Goal: Task Accomplishment & Management: Complete application form

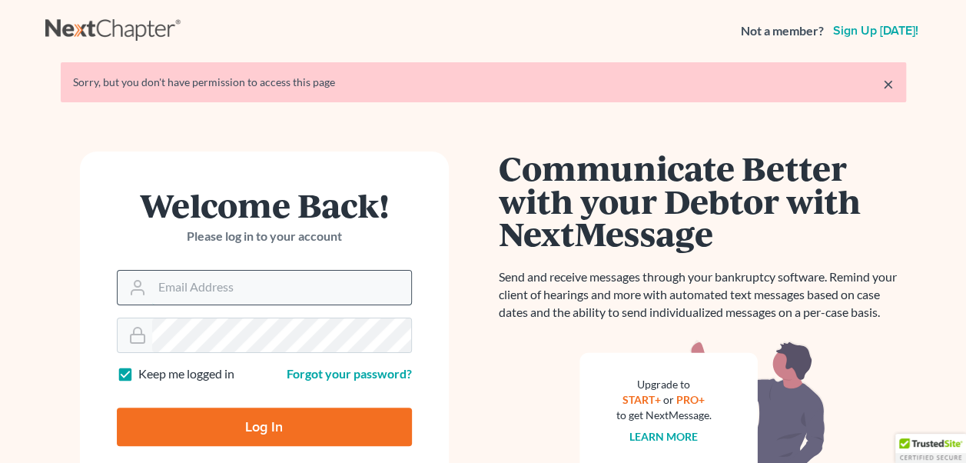
click at [214, 283] on input "Email Address" at bounding box center [281, 287] width 259 height 34
type input "p"
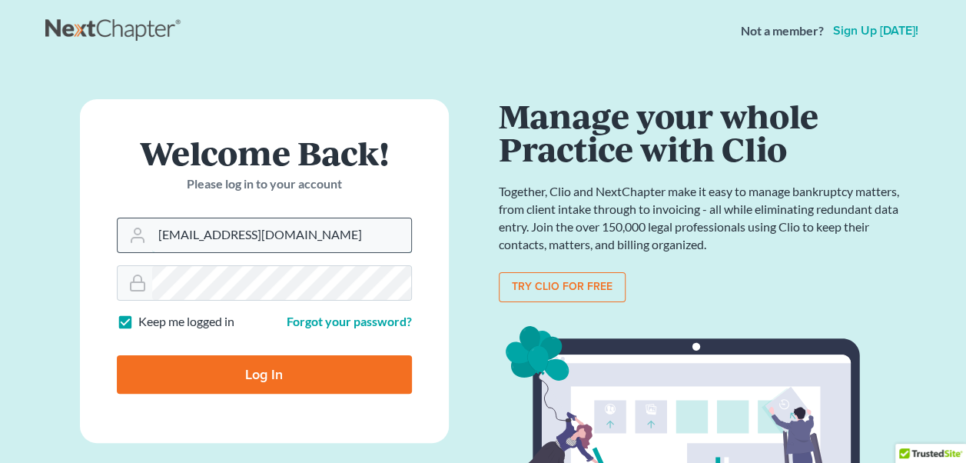
type input "[EMAIL_ADDRESS][DOMAIN_NAME]"
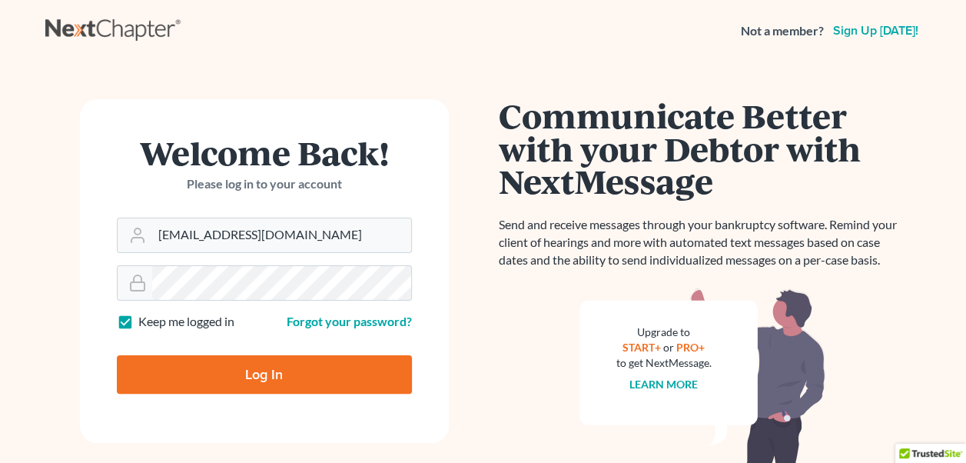
click at [278, 376] on input "Log In" at bounding box center [264, 374] width 295 height 38
type input "Thinking..."
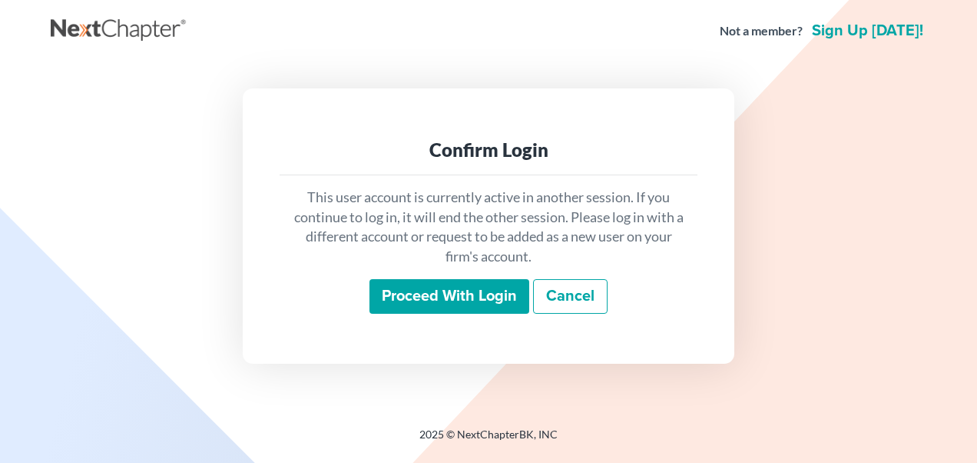
click at [458, 297] on input "Proceed with login" at bounding box center [450, 296] width 160 height 35
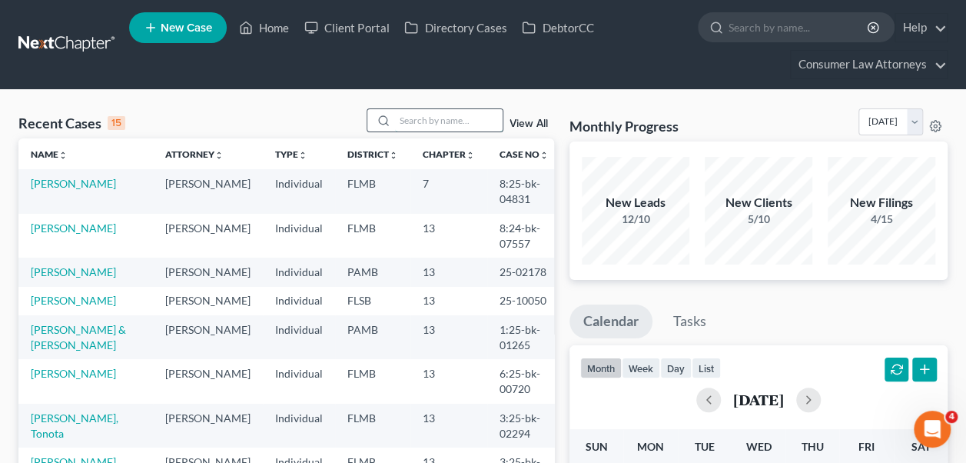
click at [416, 121] on input "search" at bounding box center [449, 120] width 108 height 22
type input "hermogene"
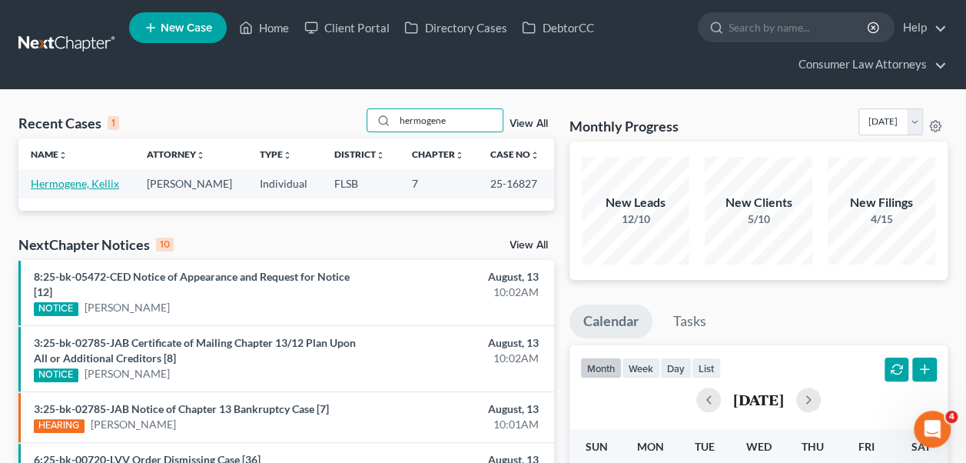
click at [53, 186] on link "Hermogene, Kellix" at bounding box center [75, 183] width 88 height 13
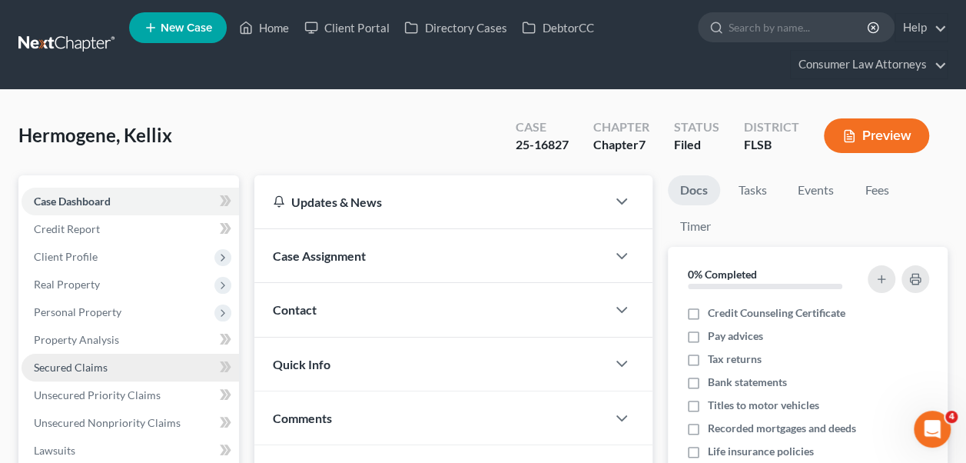
scroll to position [77, 0]
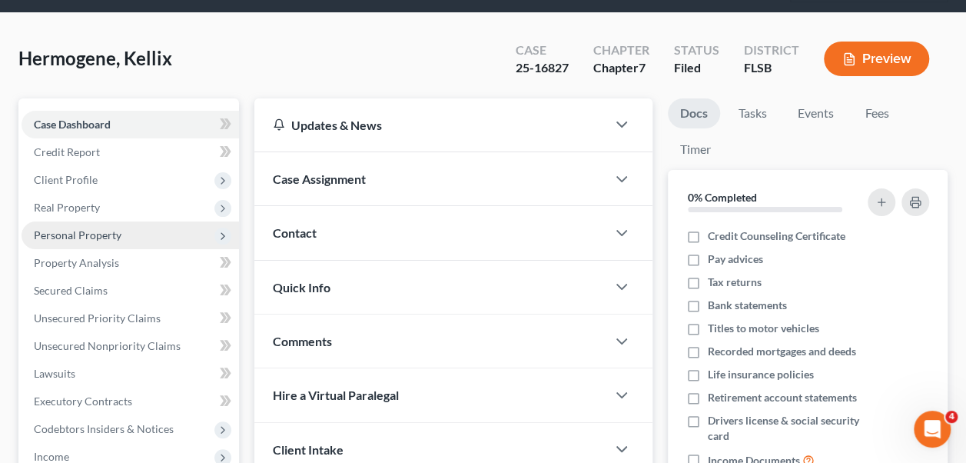
click at [57, 234] on span "Personal Property" at bounding box center [78, 234] width 88 height 13
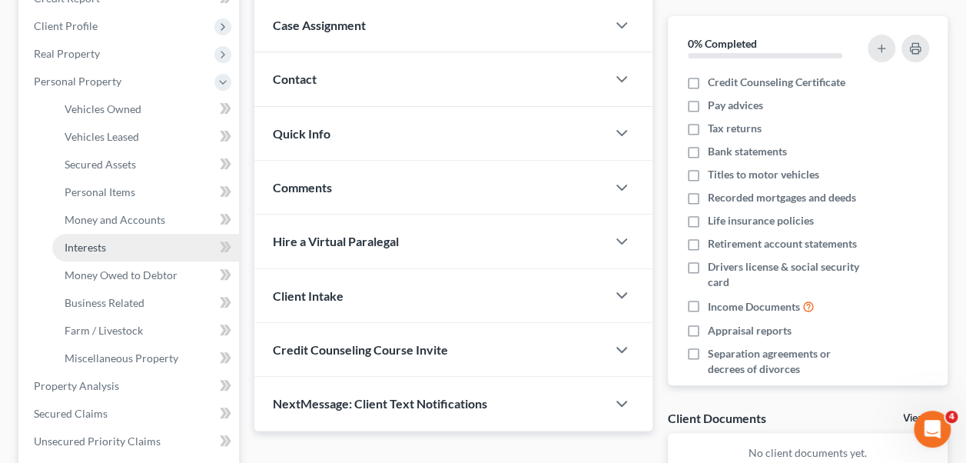
click at [99, 250] on span "Interests" at bounding box center [85, 247] width 41 height 13
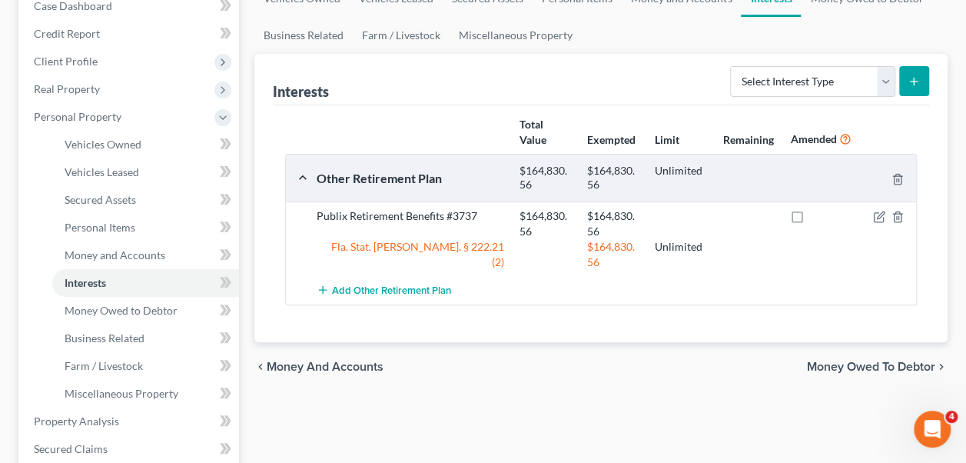
scroll to position [231, 0]
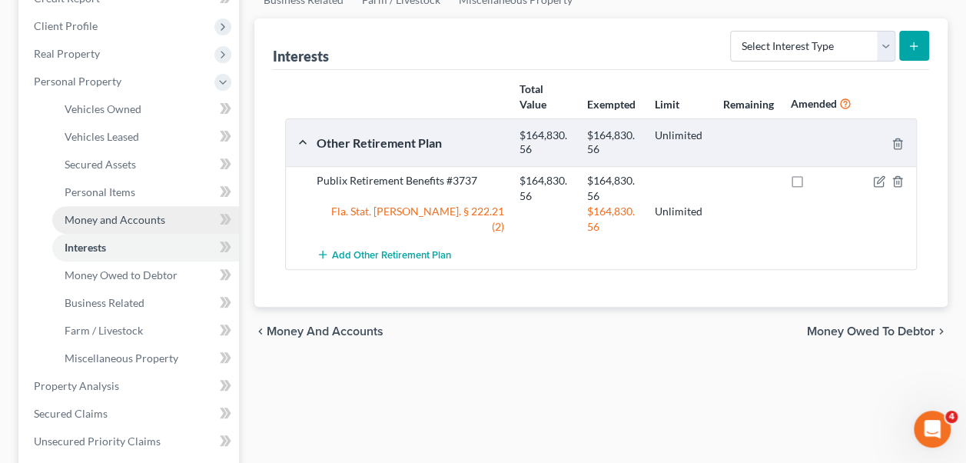
click at [111, 216] on span "Money and Accounts" at bounding box center [115, 219] width 101 height 13
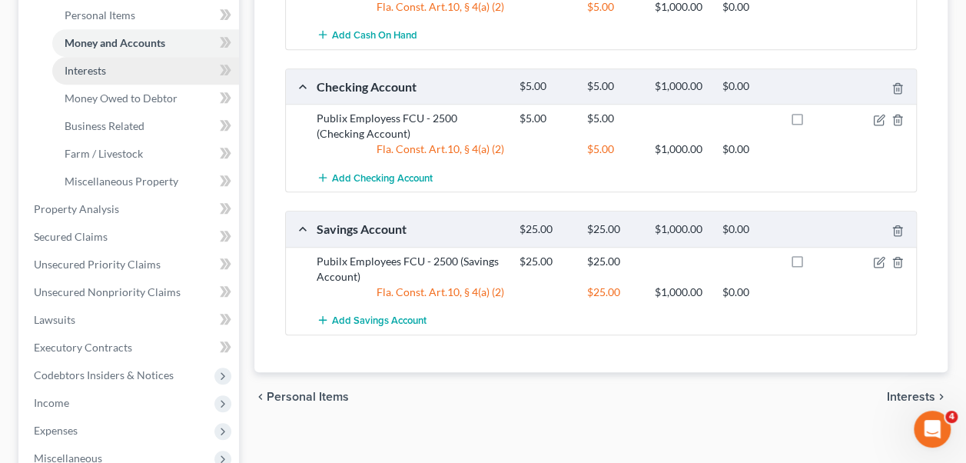
scroll to position [384, 0]
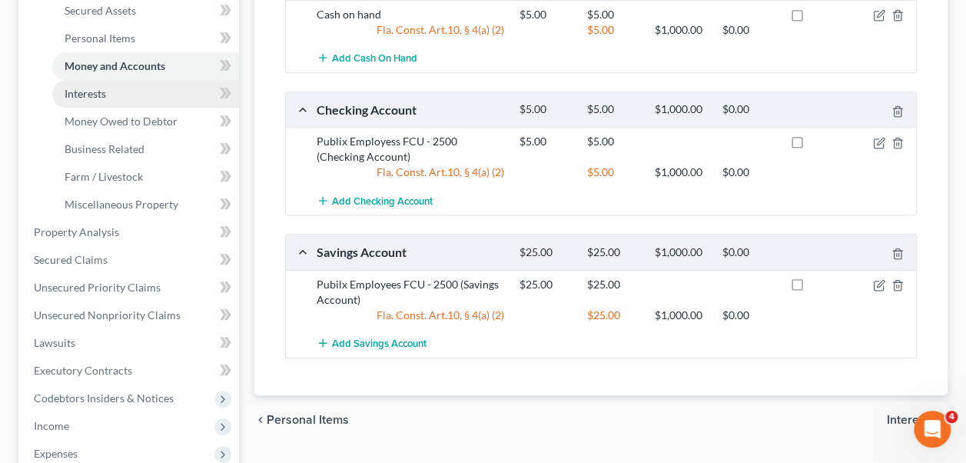
click at [91, 92] on span "Interests" at bounding box center [85, 93] width 41 height 13
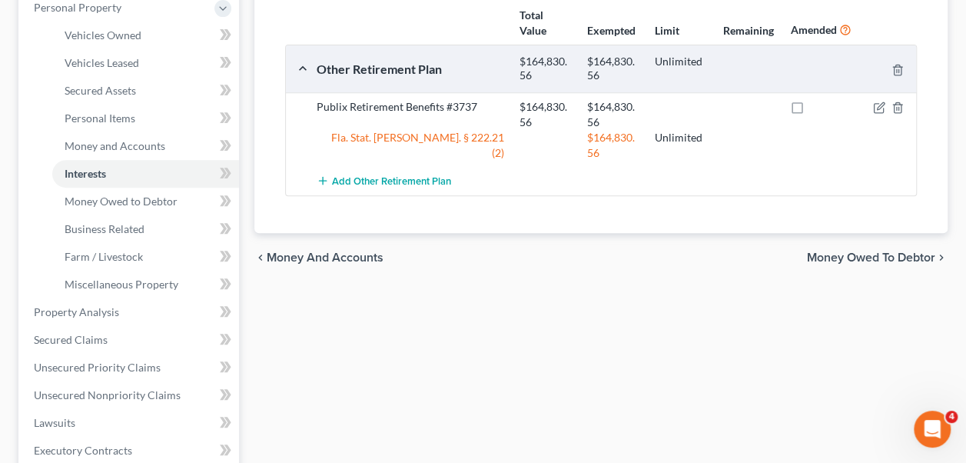
scroll to position [307, 0]
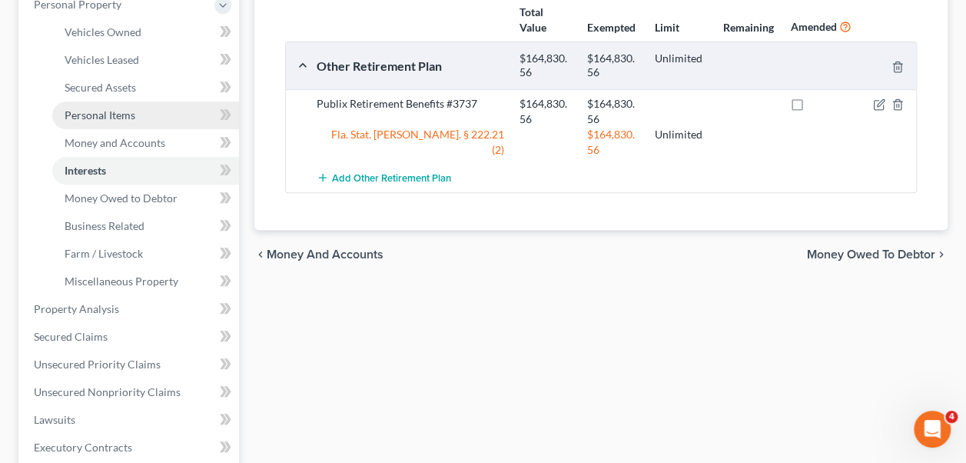
click at [112, 108] on span "Personal Items" at bounding box center [100, 114] width 71 height 13
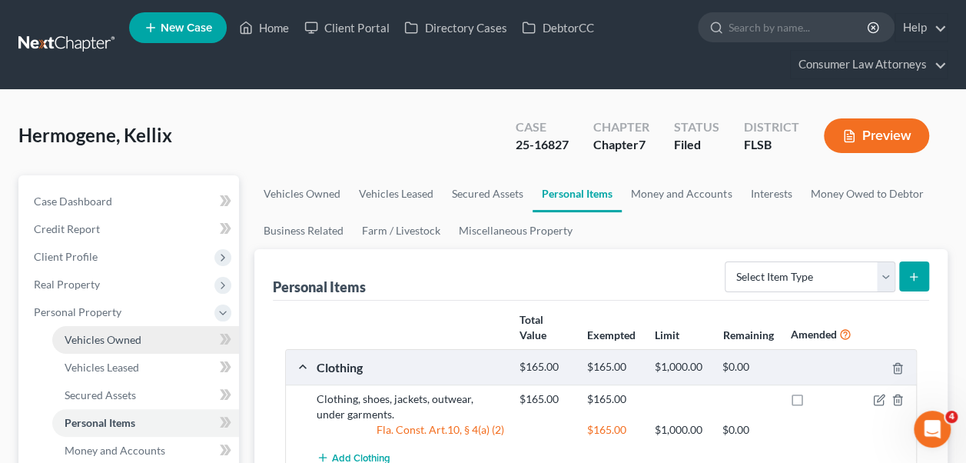
click at [119, 339] on span "Vehicles Owned" at bounding box center [103, 339] width 77 height 13
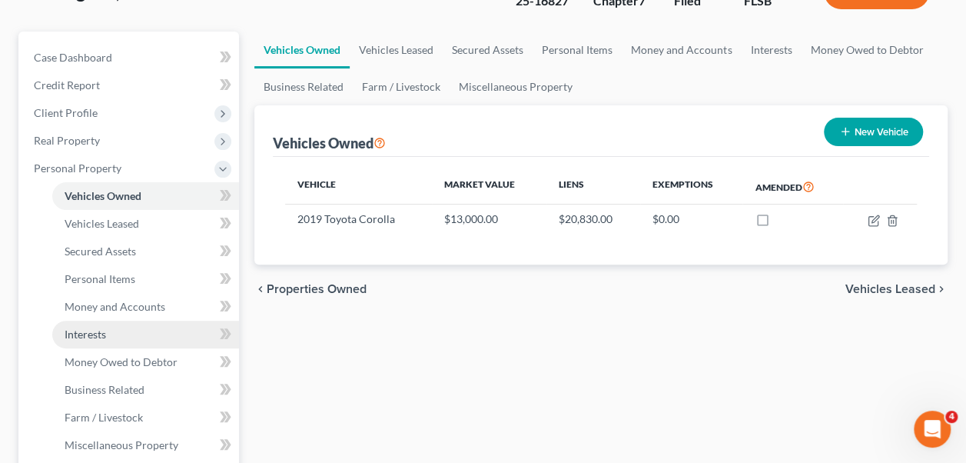
scroll to position [154, 0]
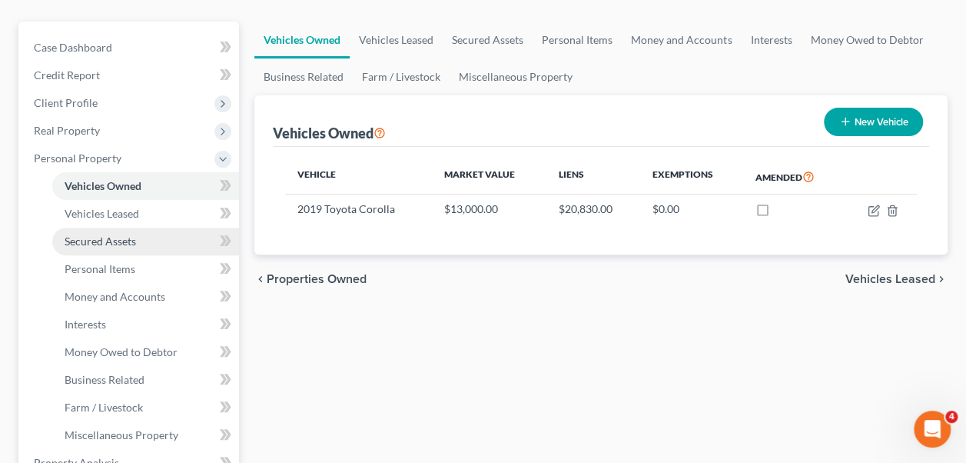
click at [113, 234] on span "Secured Assets" at bounding box center [100, 240] width 71 height 13
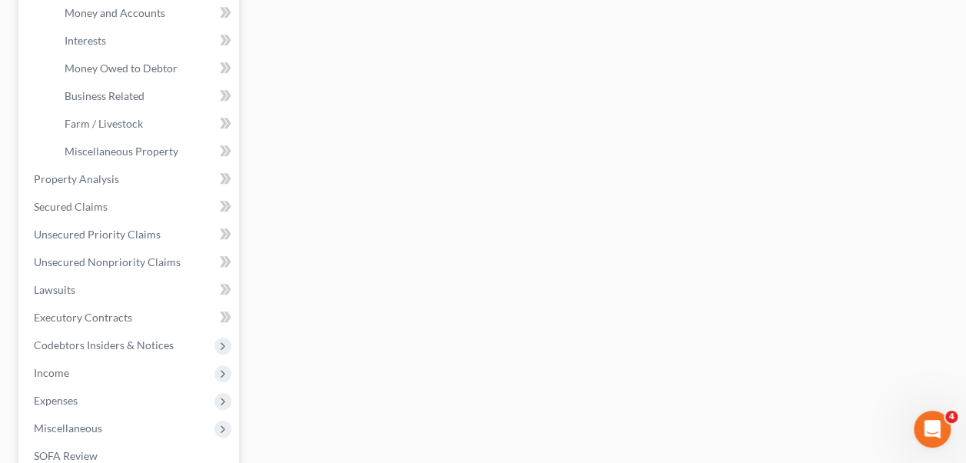
scroll to position [461, 0]
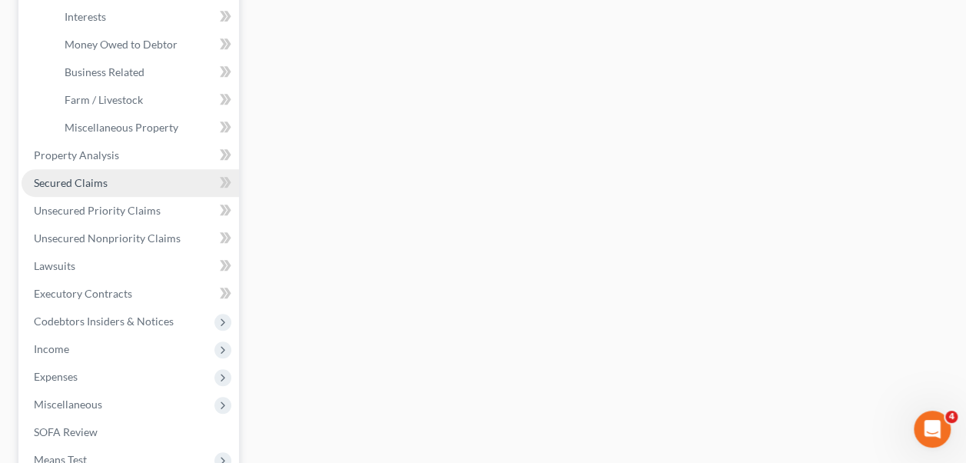
click at [94, 176] on span "Secured Claims" at bounding box center [71, 182] width 74 height 13
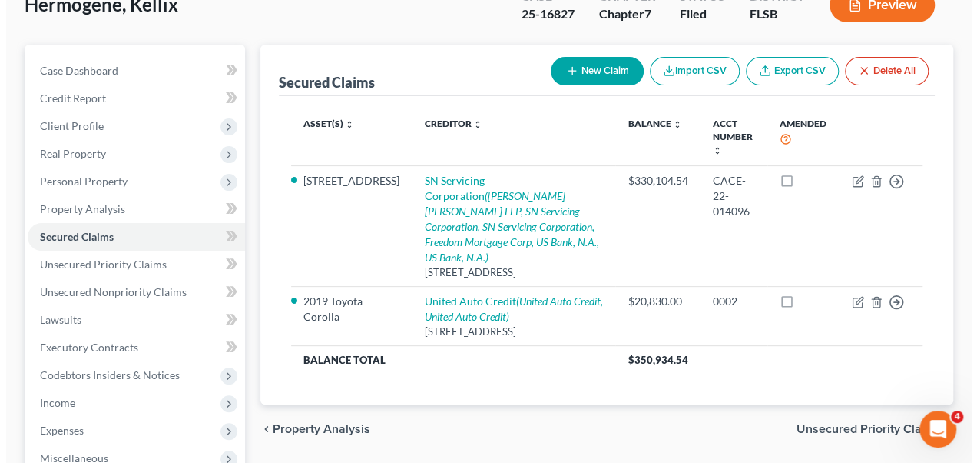
scroll to position [154, 0]
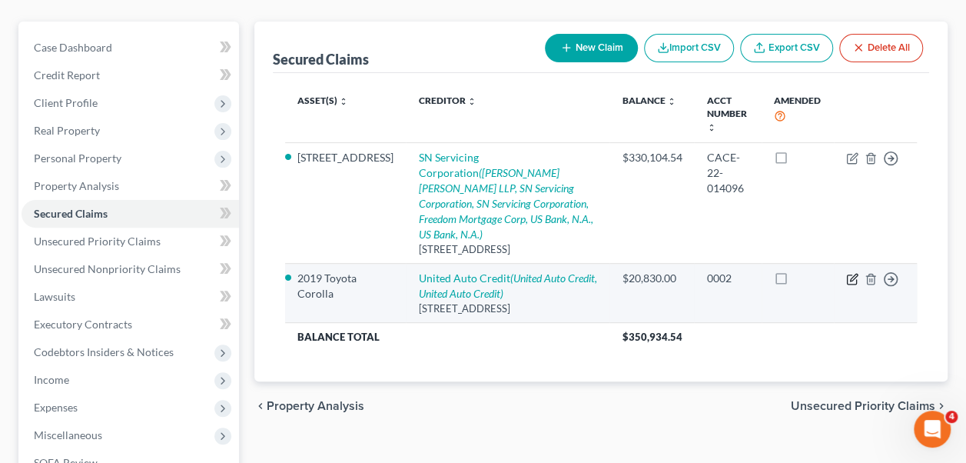
click at [848, 273] on icon "button" at bounding box center [852, 279] width 12 height 12
select select "4"
select select "2"
select select "3"
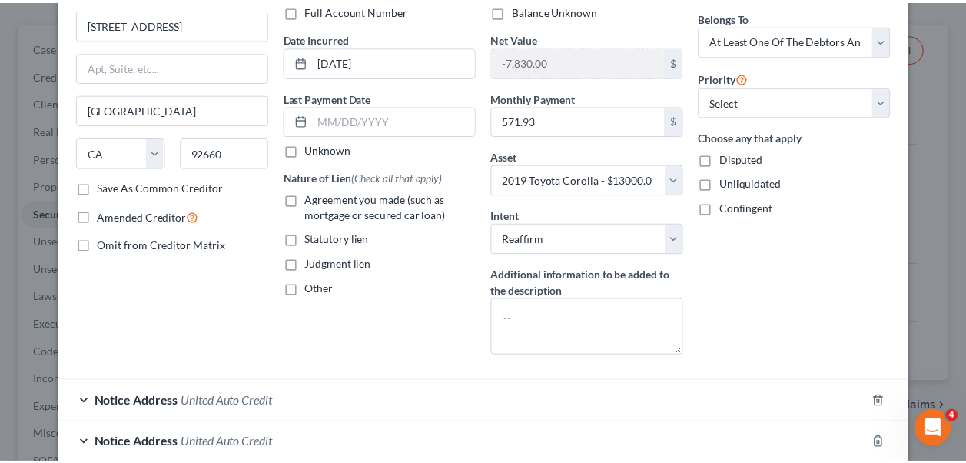
scroll to position [247, 0]
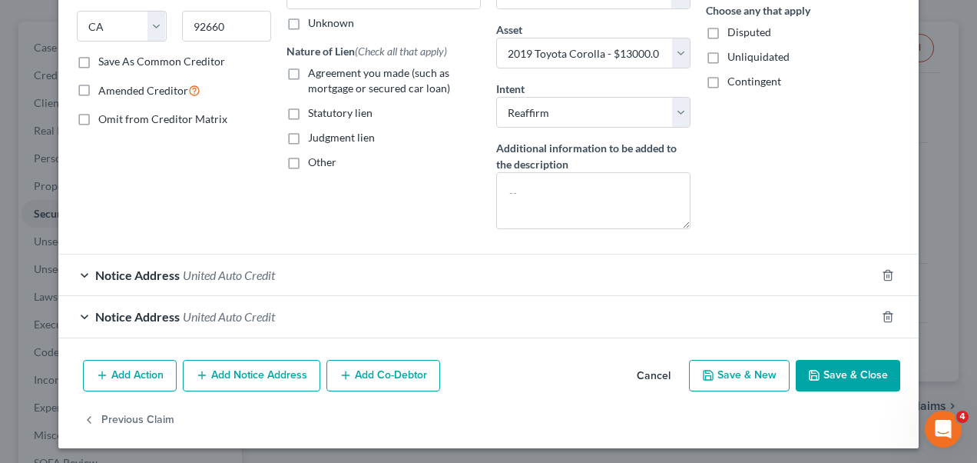
click at [864, 370] on button "Save & Close" at bounding box center [848, 376] width 105 height 32
select select
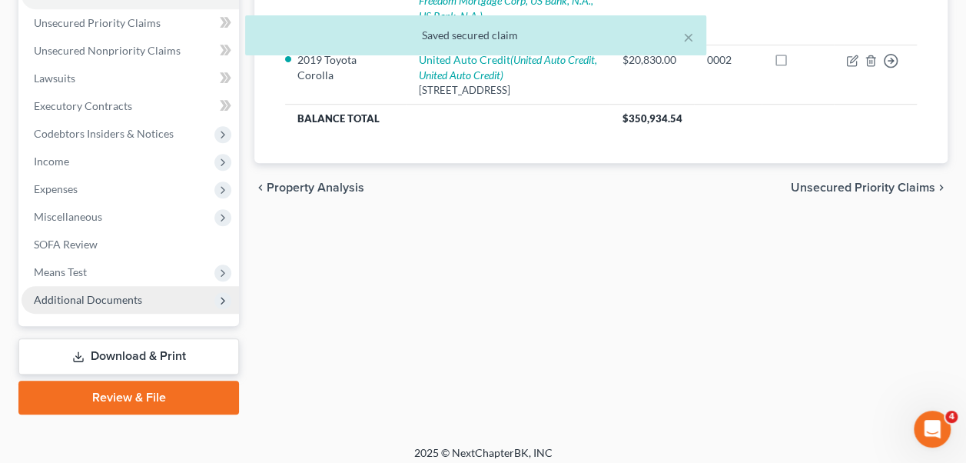
scroll to position [380, 0]
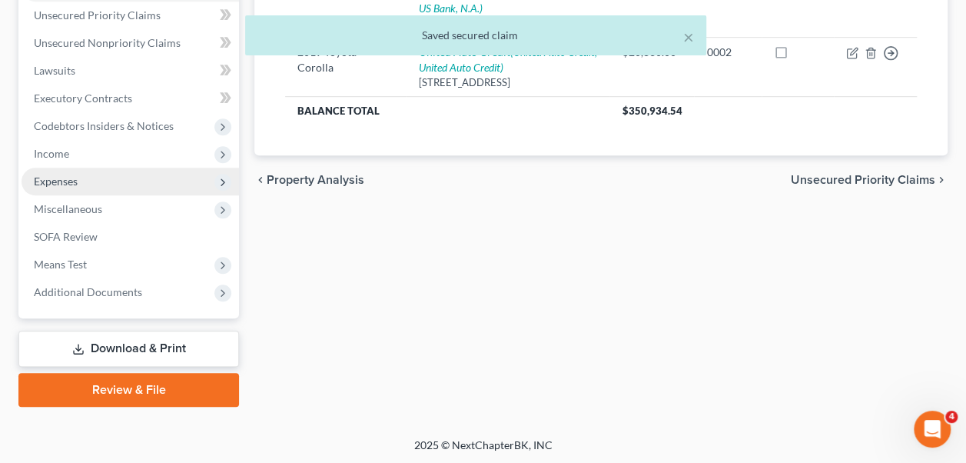
click at [66, 178] on span "Expenses" at bounding box center [56, 180] width 44 height 13
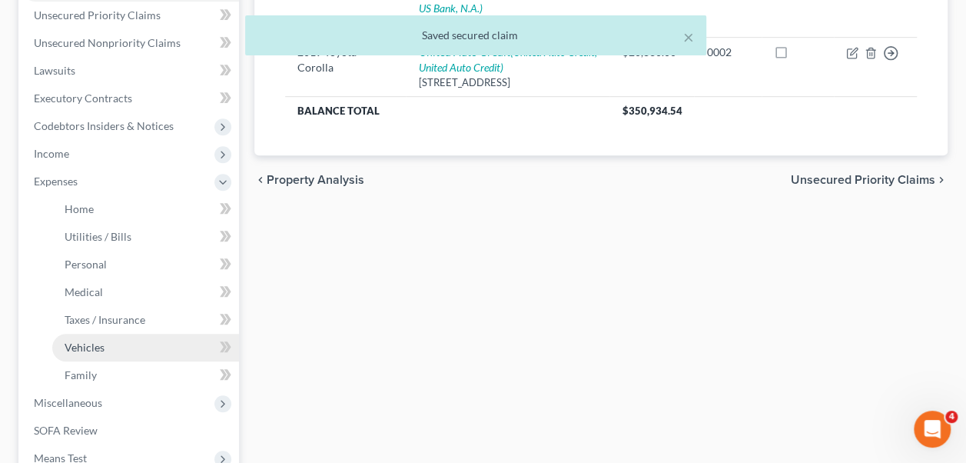
click at [83, 342] on span "Vehicles" at bounding box center [85, 346] width 40 height 13
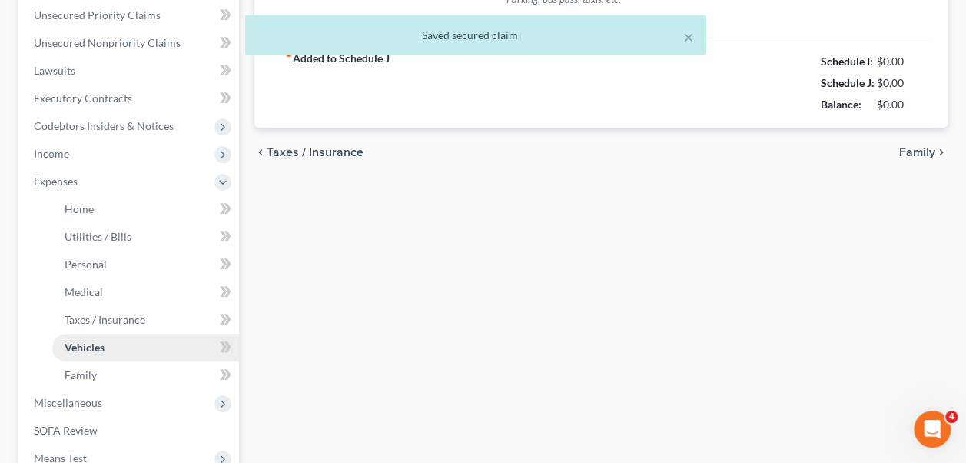
type input "0.00"
type input "100.00"
type input "25.00"
type input "0.00"
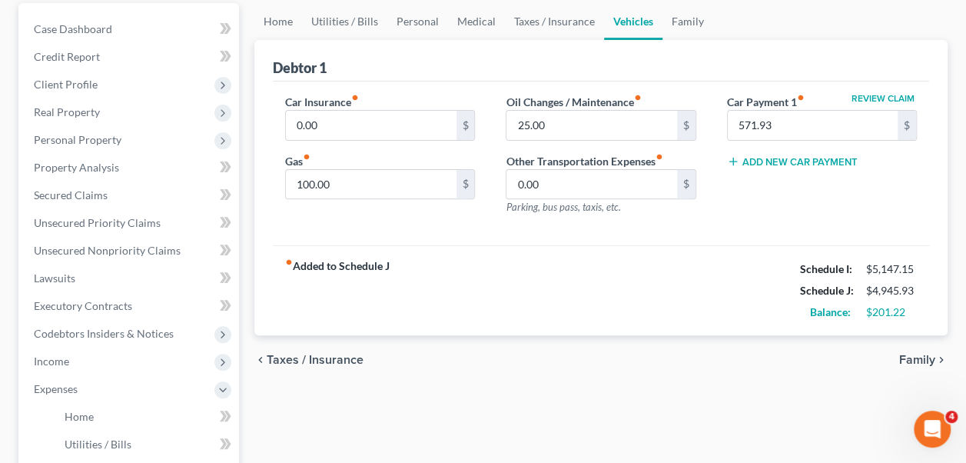
scroll to position [384, 0]
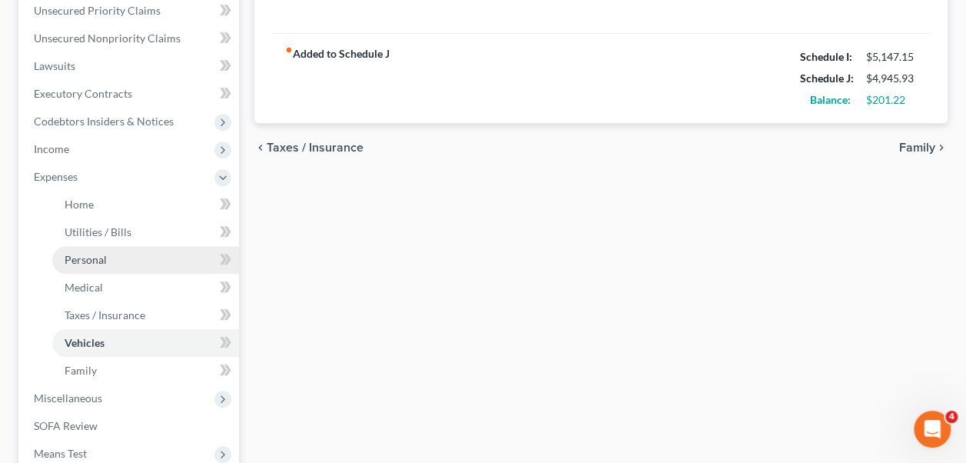
click at [97, 253] on span "Personal" at bounding box center [86, 259] width 42 height 13
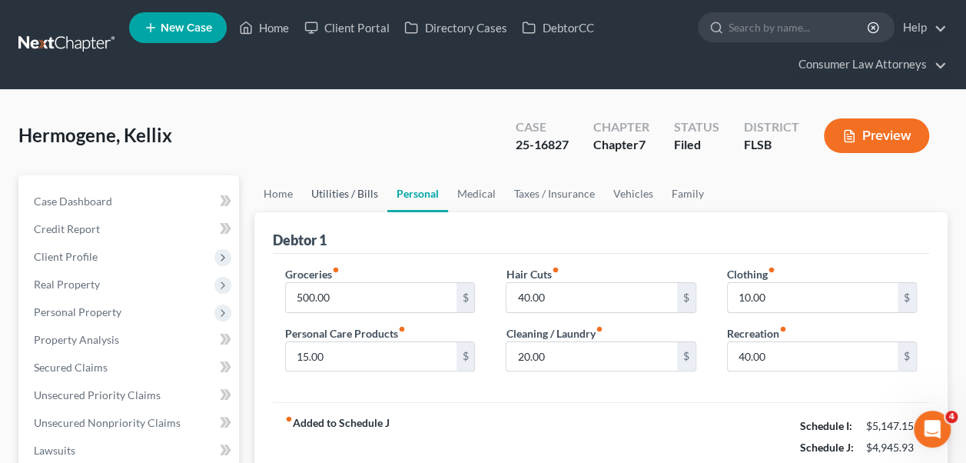
click at [344, 186] on link "Utilities / Bills" at bounding box center [344, 193] width 85 height 37
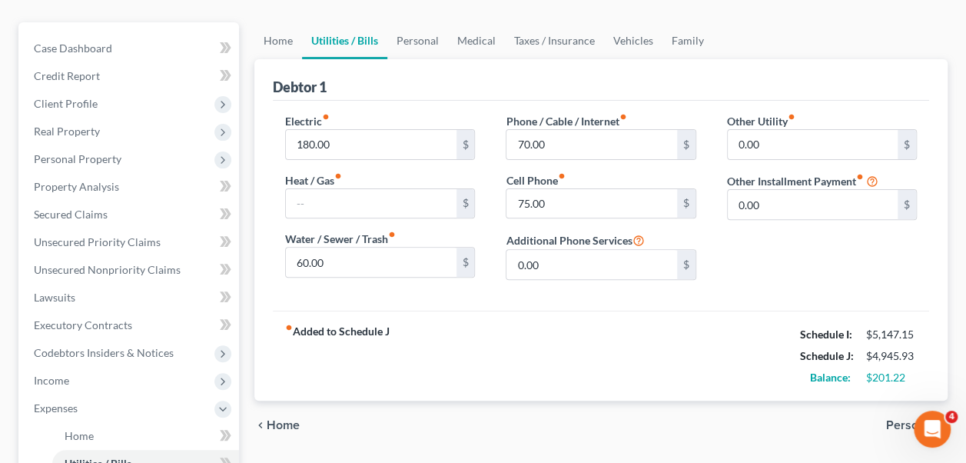
scroll to position [154, 0]
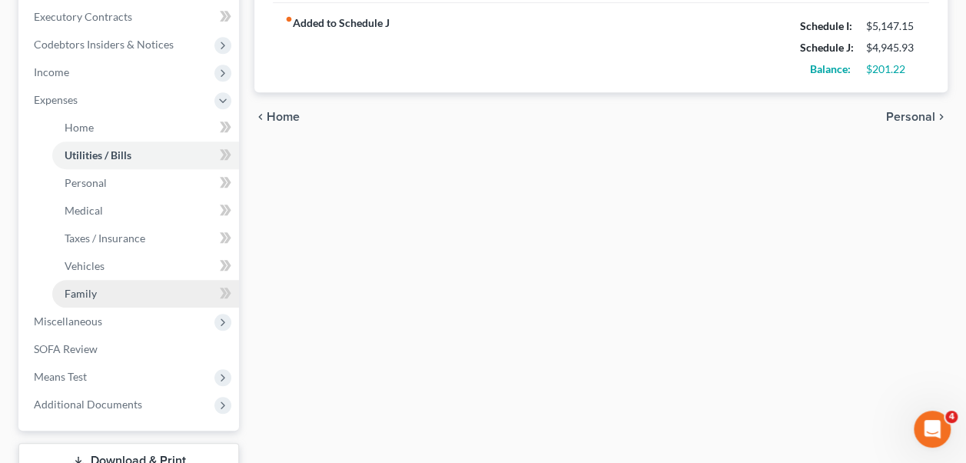
click at [102, 294] on link "Family" at bounding box center [145, 294] width 187 height 28
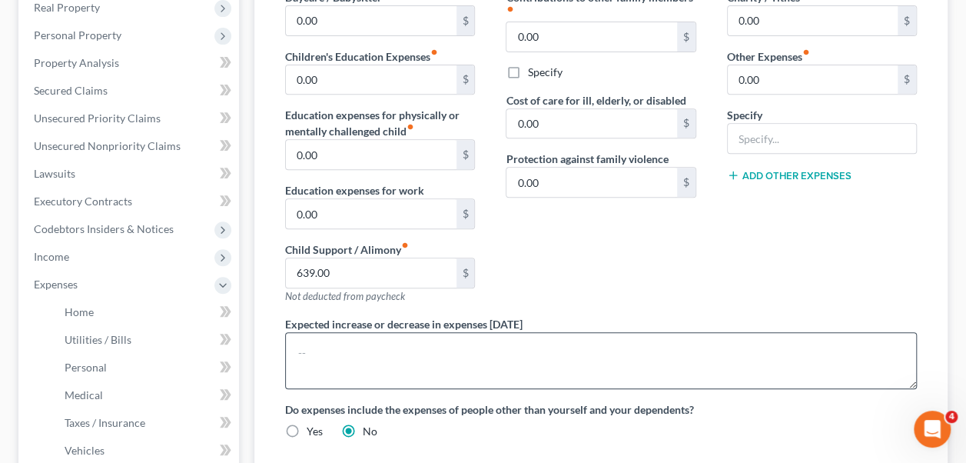
scroll to position [307, 0]
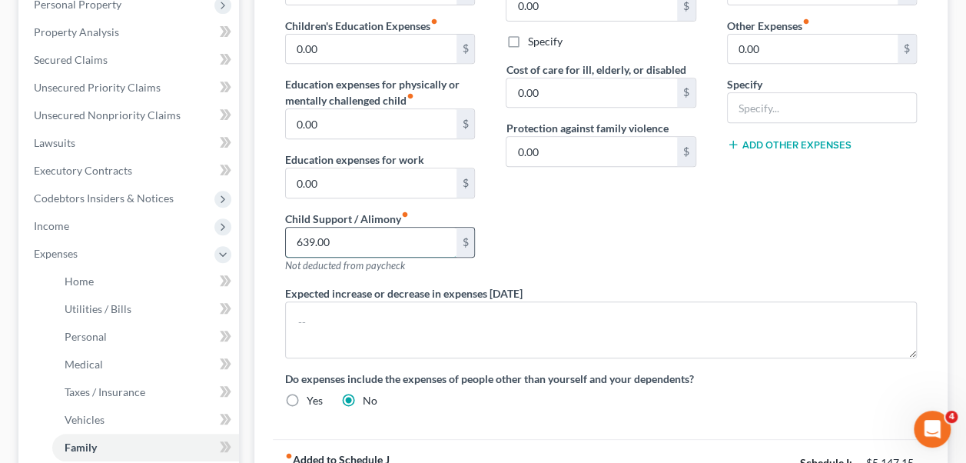
click at [381, 239] on input "639.00" at bounding box center [371, 241] width 170 height 29
click at [381, 236] on input "639.00" at bounding box center [371, 241] width 170 height 29
click at [381, 238] on input "639.00" at bounding box center [371, 241] width 170 height 29
click at [380, 238] on input "639.00" at bounding box center [371, 241] width 170 height 29
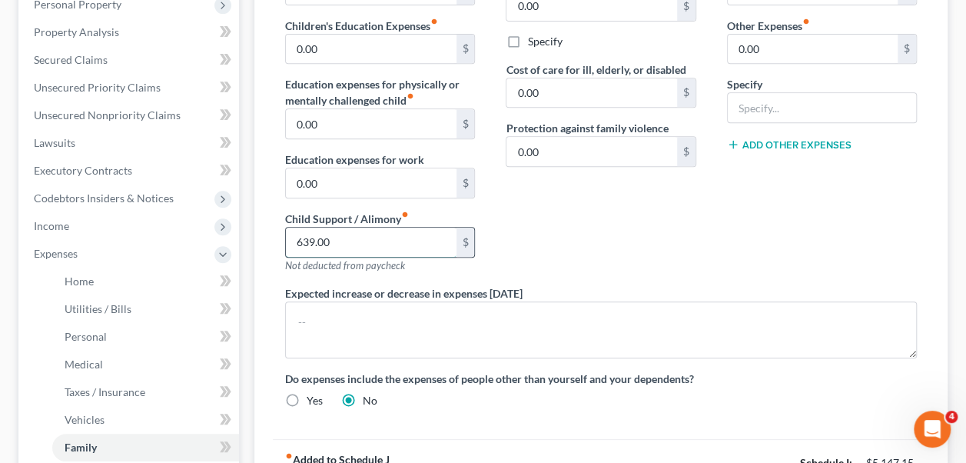
click at [352, 242] on input "639.00" at bounding box center [371, 241] width 170 height 29
drag, startPoint x: 352, startPoint y: 241, endPoint x: 270, endPoint y: 247, distance: 82.4
click at [270, 247] on div "Daycare / Babysitter fiber_manual_record 0.00 $ Children's Education Expenses f…" at bounding box center [380, 122] width 221 height 327
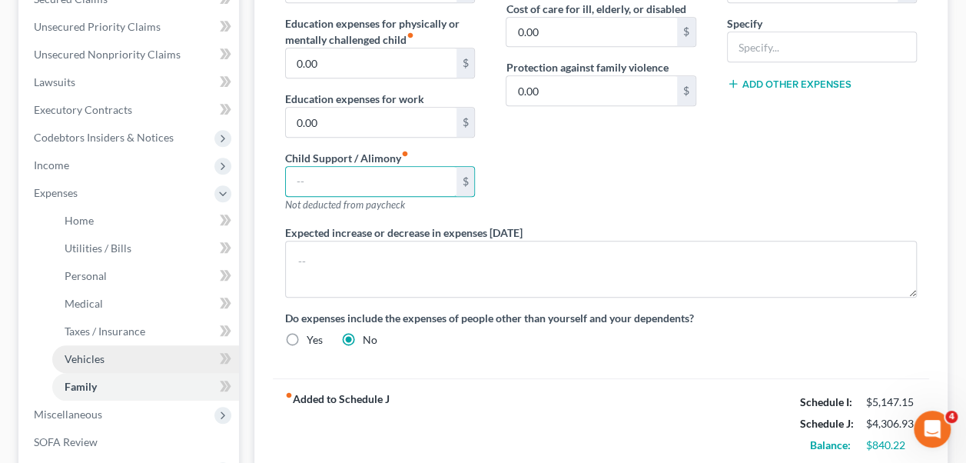
scroll to position [461, 0]
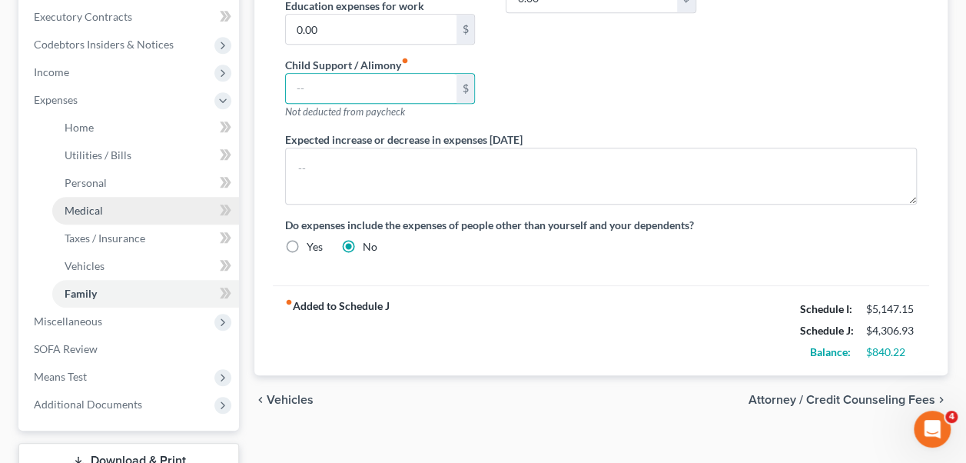
click at [92, 209] on span "Medical" at bounding box center [84, 210] width 38 height 13
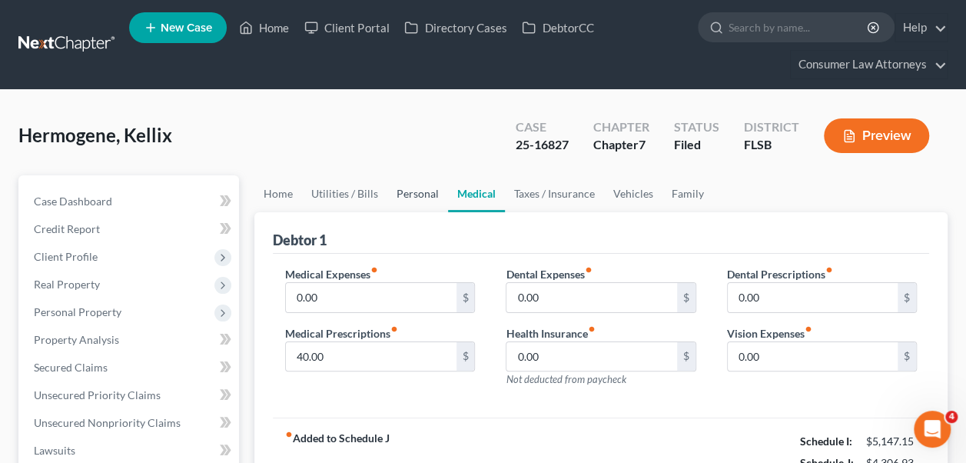
click at [423, 189] on link "Personal" at bounding box center [417, 193] width 61 height 37
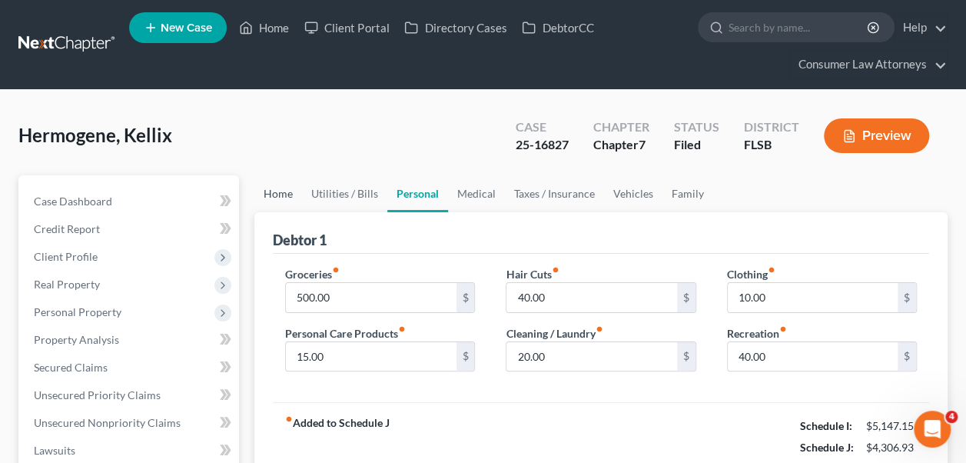
click at [284, 190] on link "Home" at bounding box center [278, 193] width 48 height 37
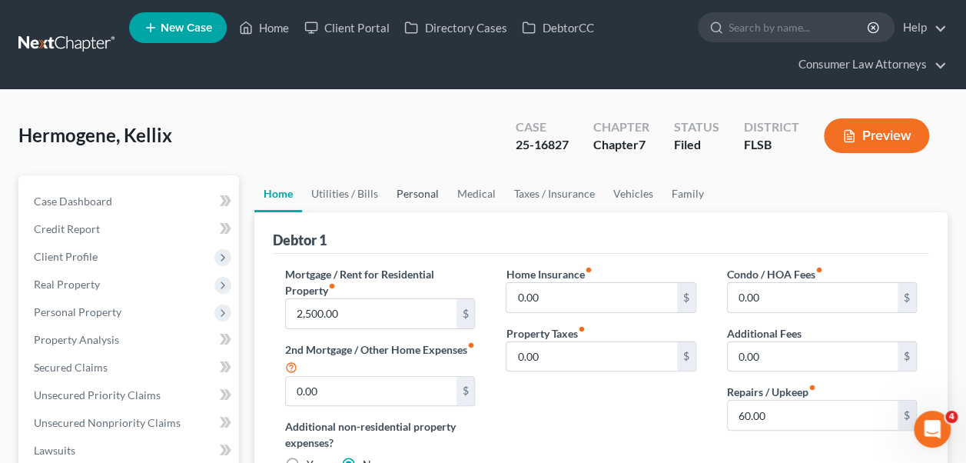
click at [415, 183] on link "Personal" at bounding box center [417, 193] width 61 height 37
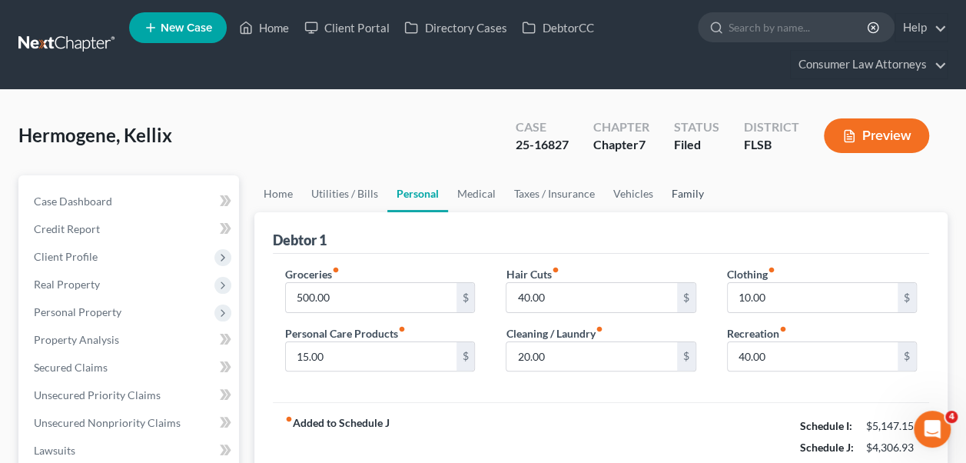
click at [673, 191] on link "Family" at bounding box center [687, 193] width 51 height 37
